Goal: Task Accomplishment & Management: Complete application form

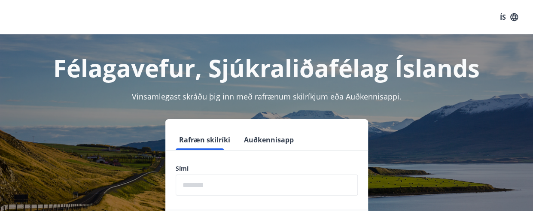
click at [234, 183] on input "phone" at bounding box center [267, 185] width 182 height 21
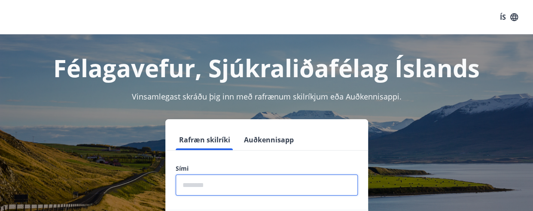
type input "********"
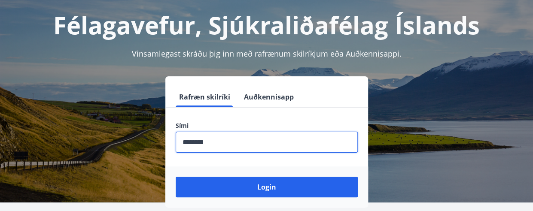
scroll to position [106, 0]
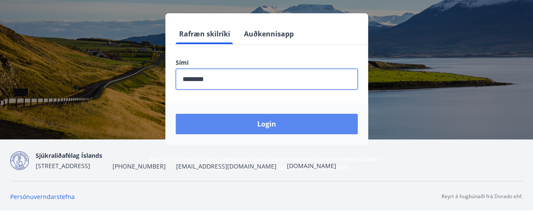
click at [265, 121] on button "Login" at bounding box center [267, 124] width 182 height 21
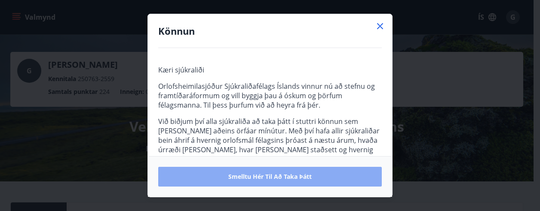
click at [296, 179] on span "Smelltu hér til að taka þátt" at bounding box center [269, 177] width 83 height 9
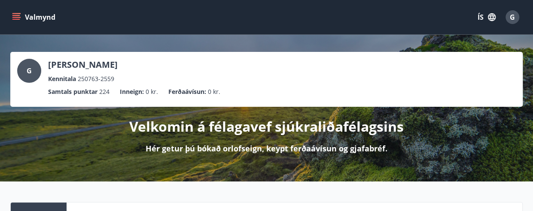
click at [15, 18] on icon "menu" at bounding box center [16, 17] width 9 height 9
